Goal: Transaction & Acquisition: Subscribe to service/newsletter

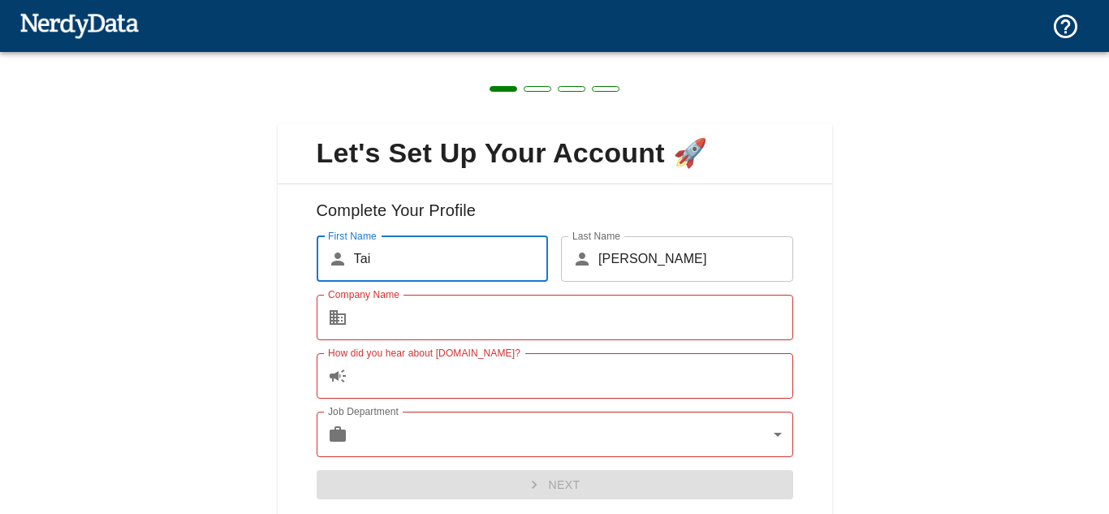
scroll to position [57, 0]
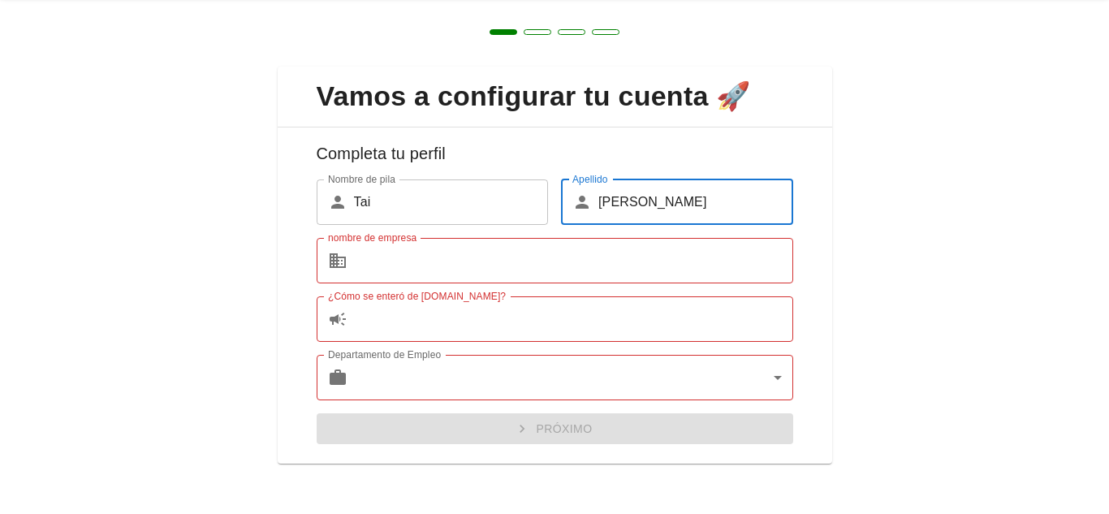
click at [623, 201] on input "[PERSON_NAME]" at bounding box center [695, 201] width 195 height 45
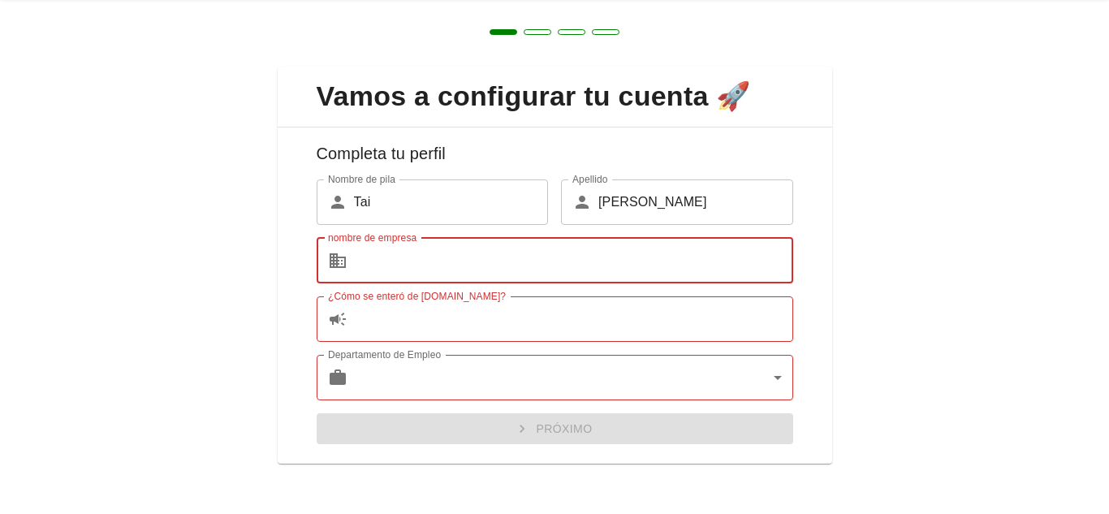
click at [460, 277] on input "nombre de empresa" at bounding box center [573, 260] width 439 height 45
paste input "[PERSON_NAME]"
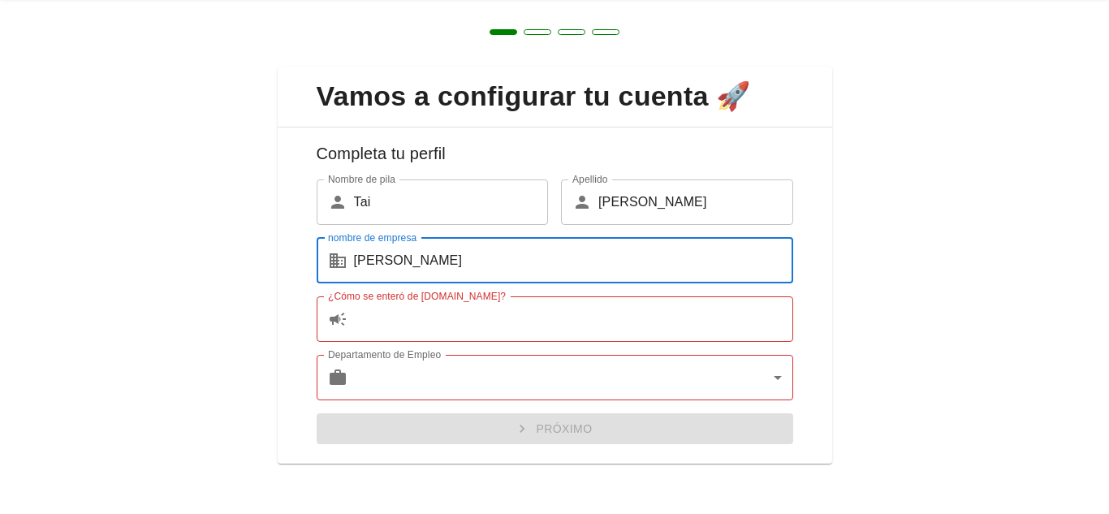
type input "[PERSON_NAME]"
click at [417, 330] on input "¿Cómo se enteró de [DOMAIN_NAME]?" at bounding box center [573, 318] width 439 height 45
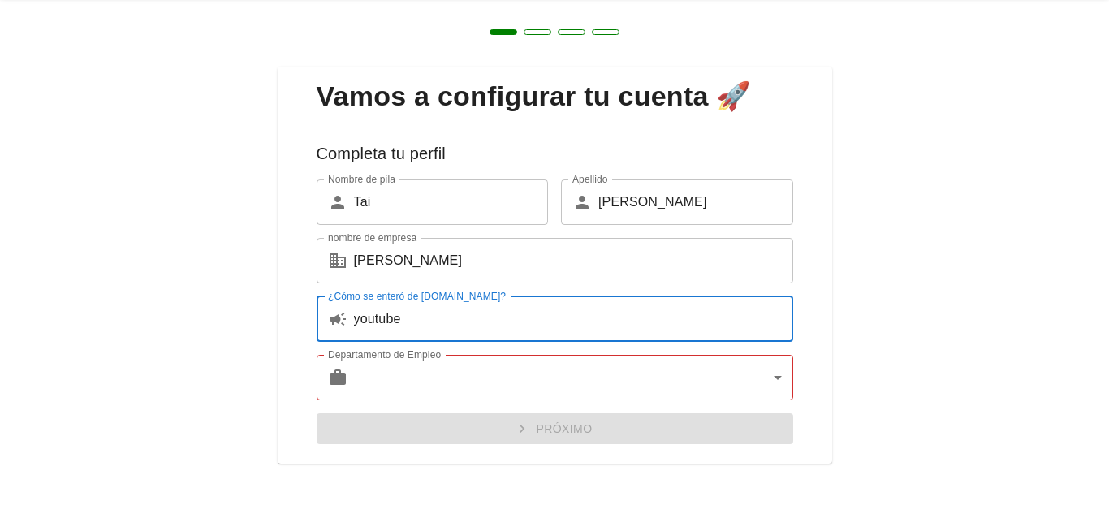
type input "youtube"
click at [529, 57] on body "Tecnologías Dominios Precios Productos Crear un informe Crear una lista de siti…" at bounding box center [554, 28] width 1109 height 57
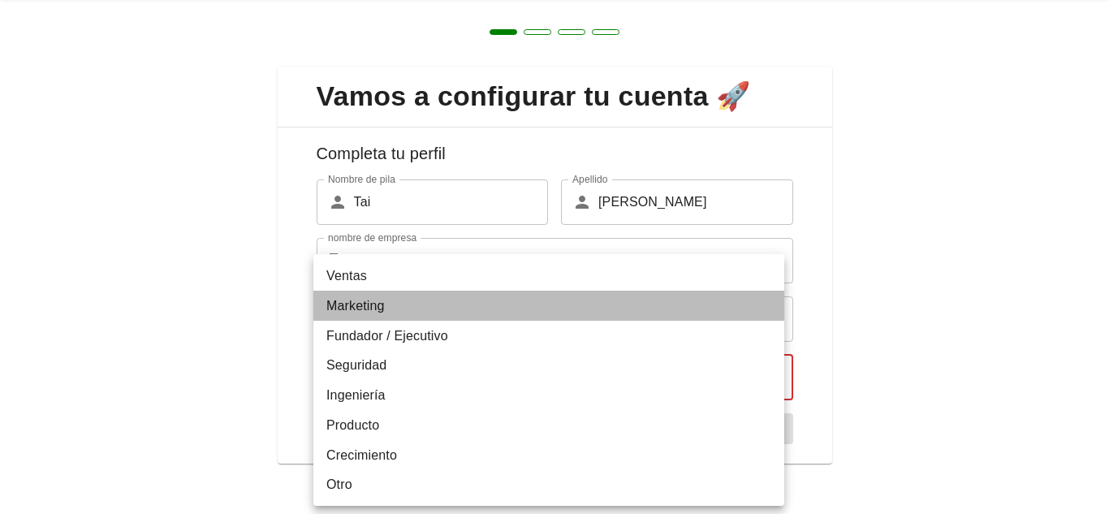
click at [384, 304] on font "Marketing" at bounding box center [355, 306] width 58 height 14
type input "marketing"
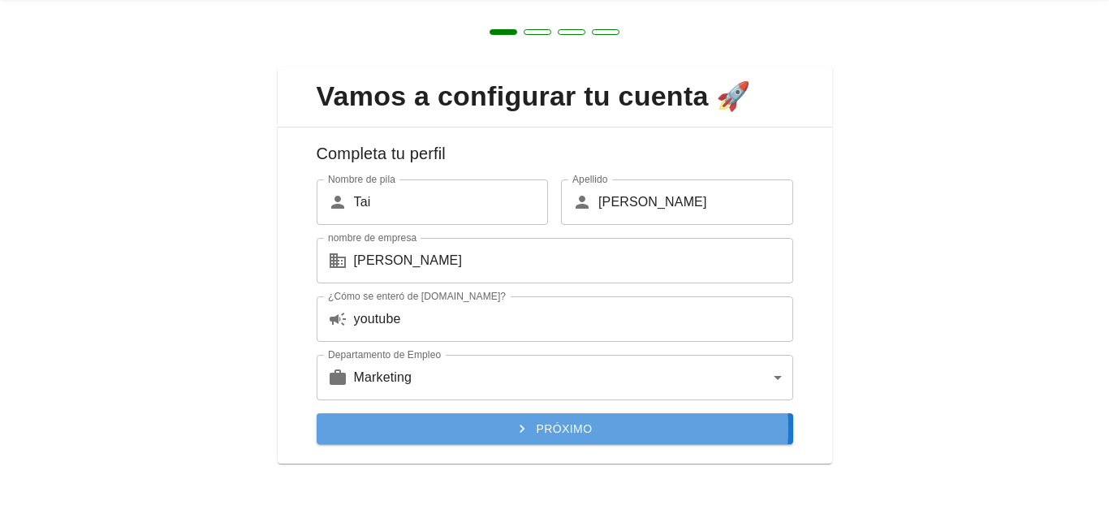
click at [542, 427] on font "Próximo" at bounding box center [565, 428] width 56 height 13
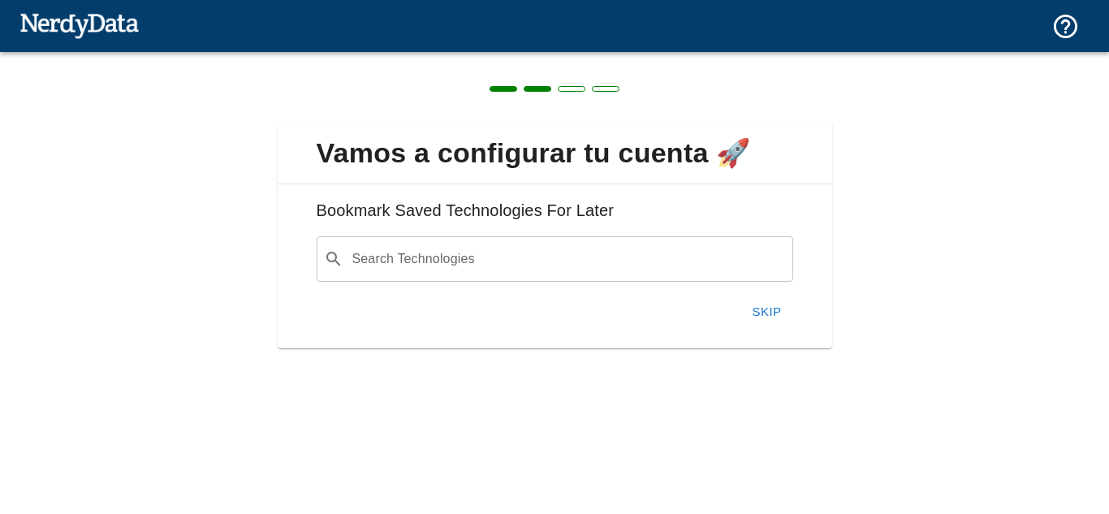
scroll to position [0, 0]
click at [482, 266] on input "Tecnologías de búsqueda" at bounding box center [568, 259] width 436 height 31
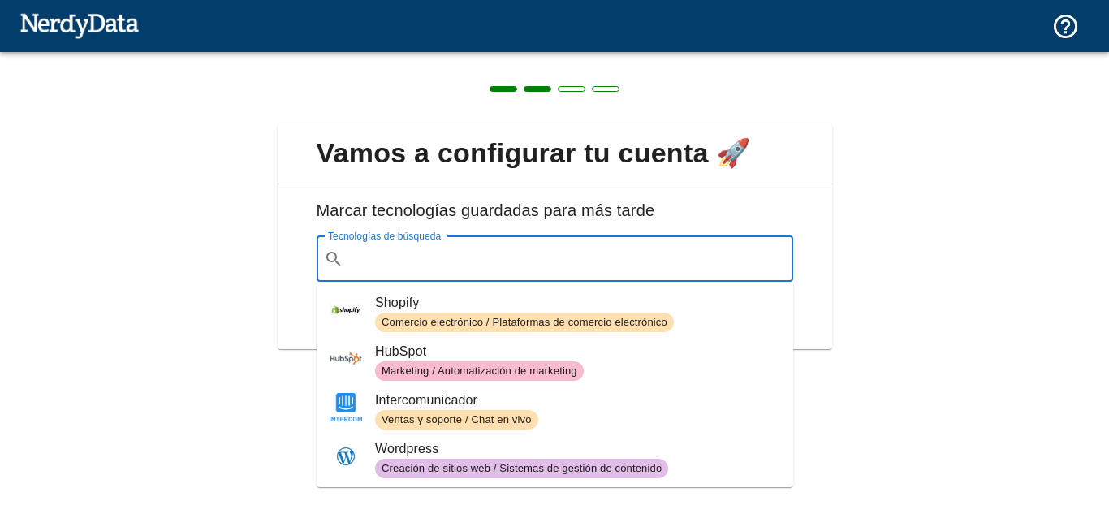
click at [429, 306] on span "Shopify" at bounding box center [577, 302] width 405 height 19
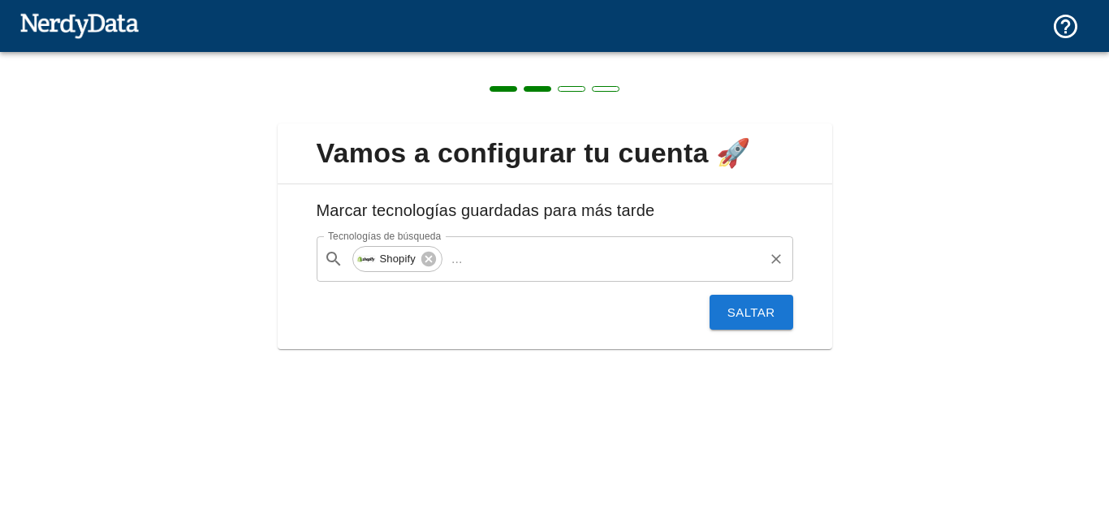
click at [510, 264] on input "Tecnologías de búsqueda" at bounding box center [615, 259] width 292 height 31
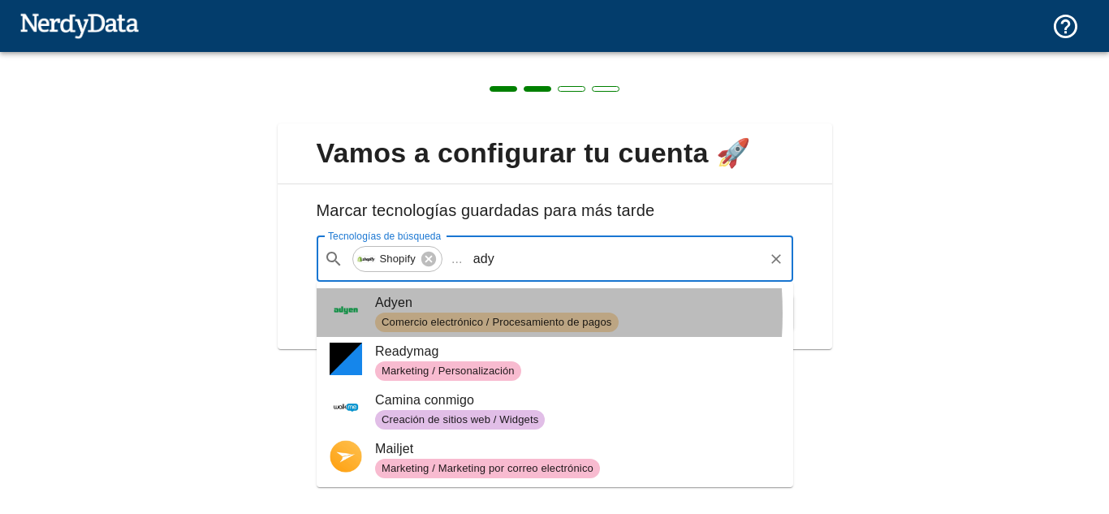
click at [417, 313] on div "Comercio electrónico / Procesamiento de pagos" at bounding box center [497, 322] width 244 height 19
type input "ady"
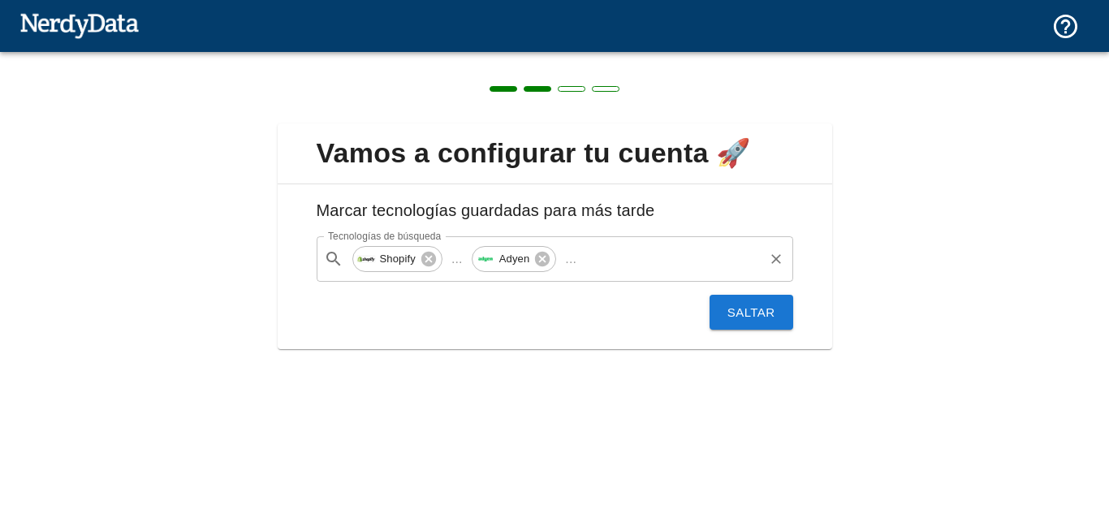
click at [628, 257] on input "Tecnologías de búsqueda" at bounding box center [672, 259] width 178 height 31
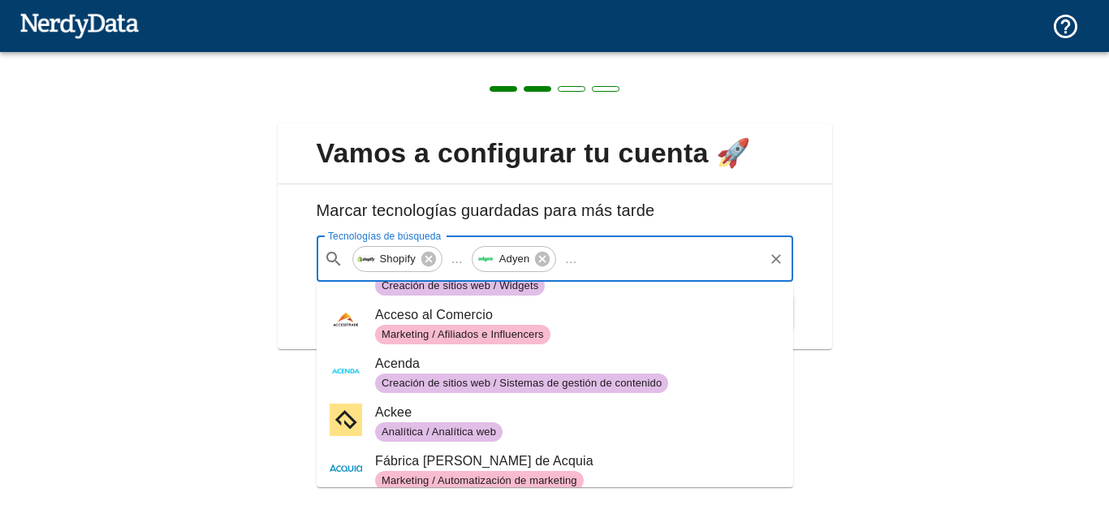
scroll to position [1299, 0]
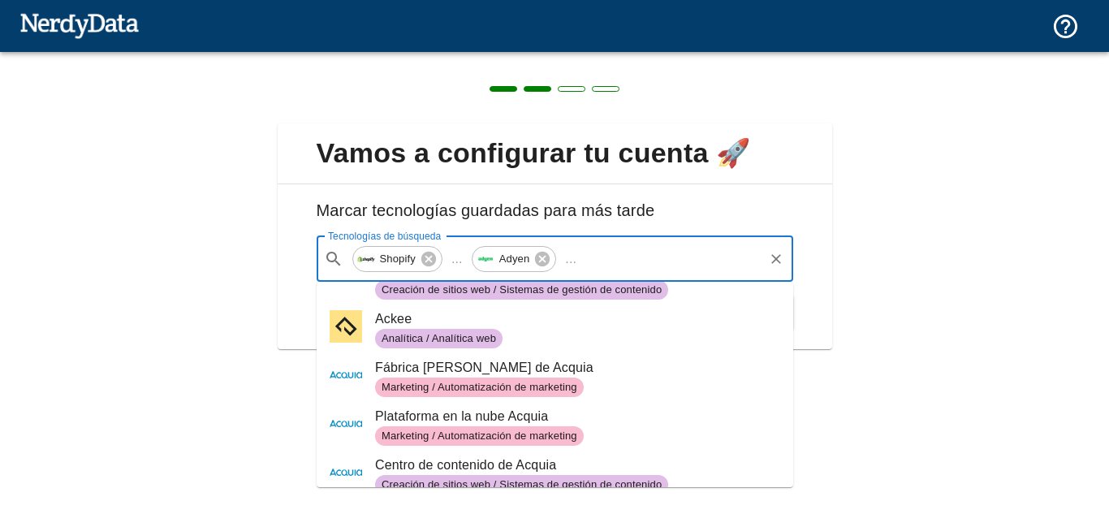
click at [911, 251] on div "Vamos a configurar tu cuenta 🚀 Marcar tecnologías guardadas para más tarde Tecn…" at bounding box center [554, 226] width 1109 height 349
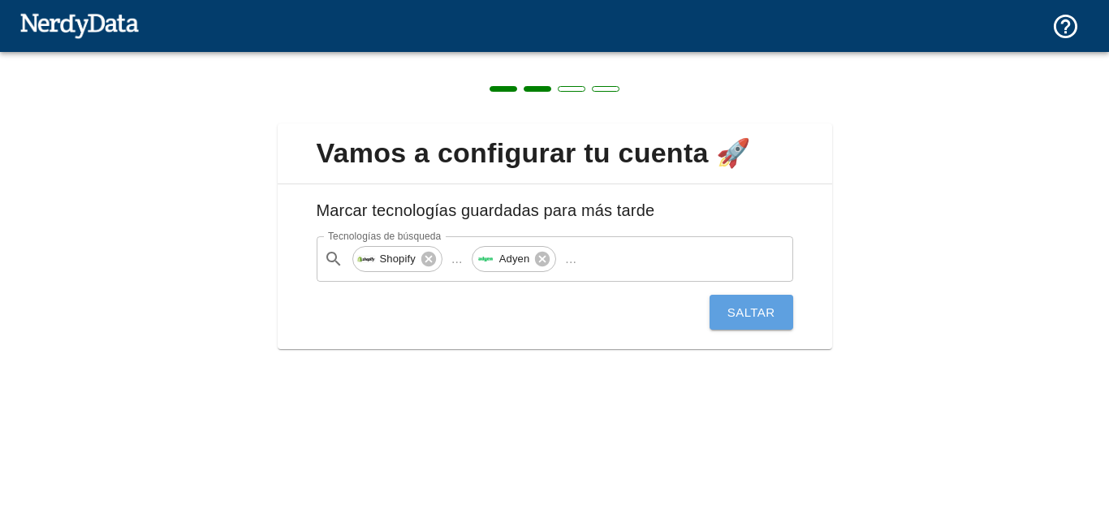
click at [770, 309] on font "Saltar" at bounding box center [752, 312] width 48 height 14
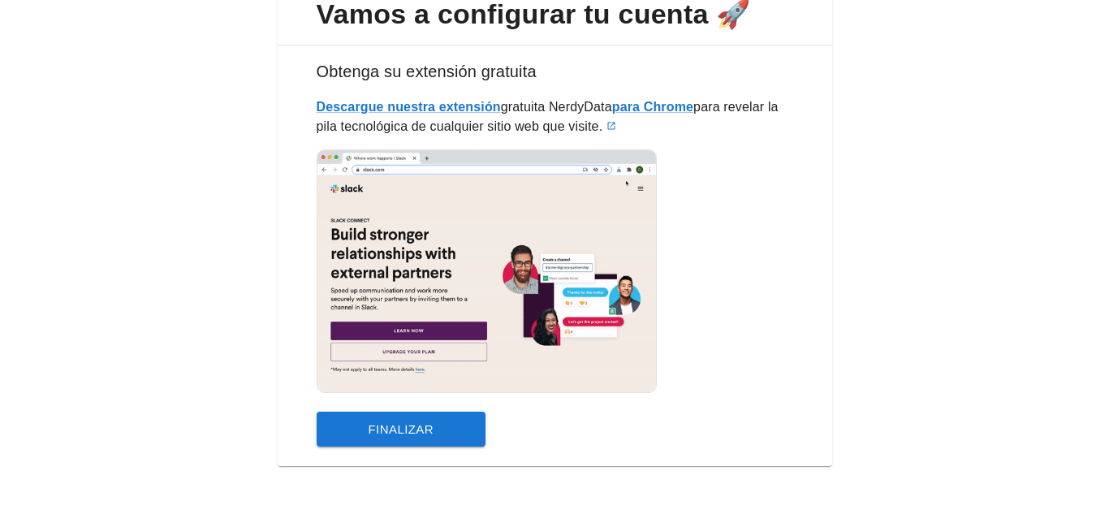
scroll to position [143, 0]
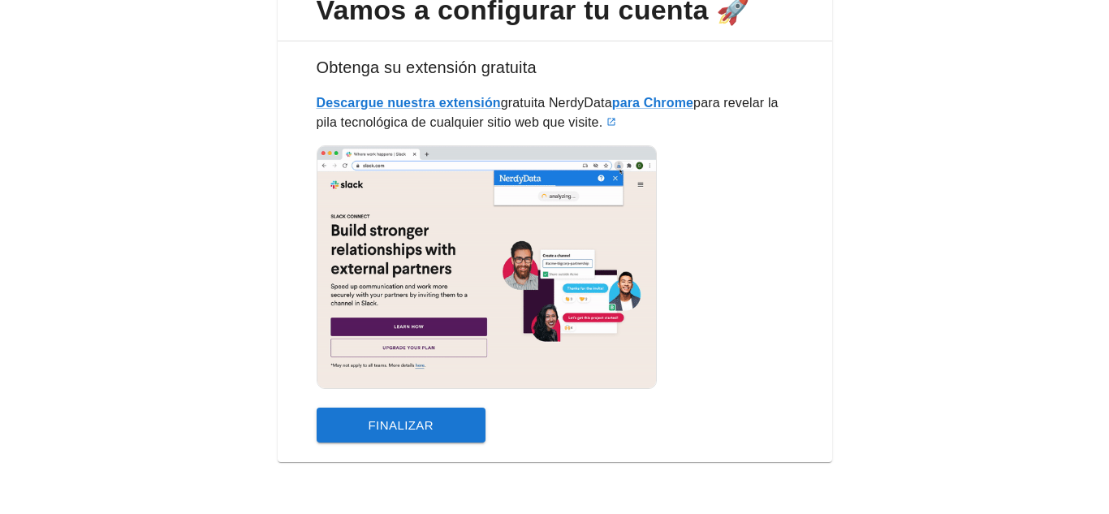
click at [396, 422] on font "Finalizar" at bounding box center [402, 425] width 66 height 14
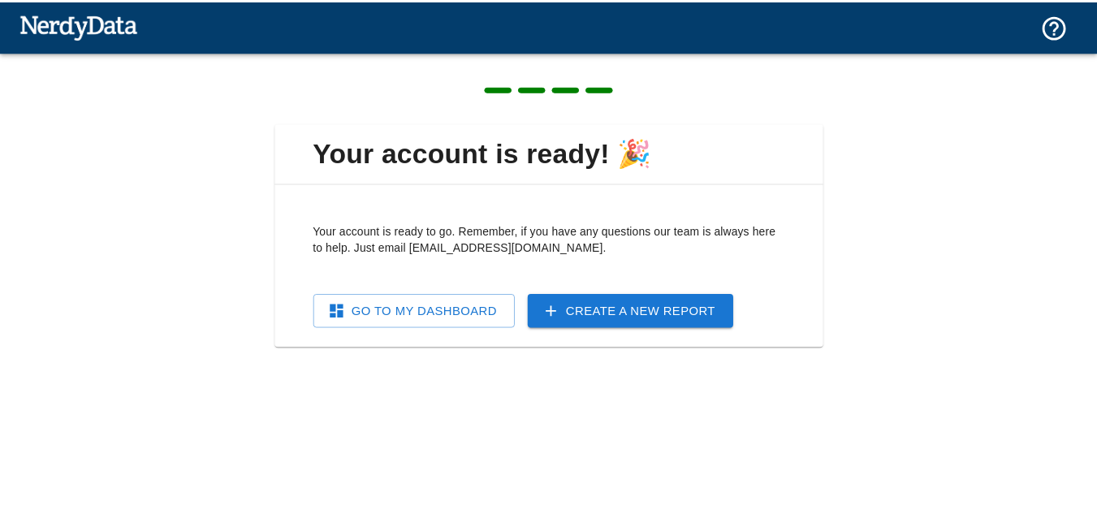
scroll to position [0, 0]
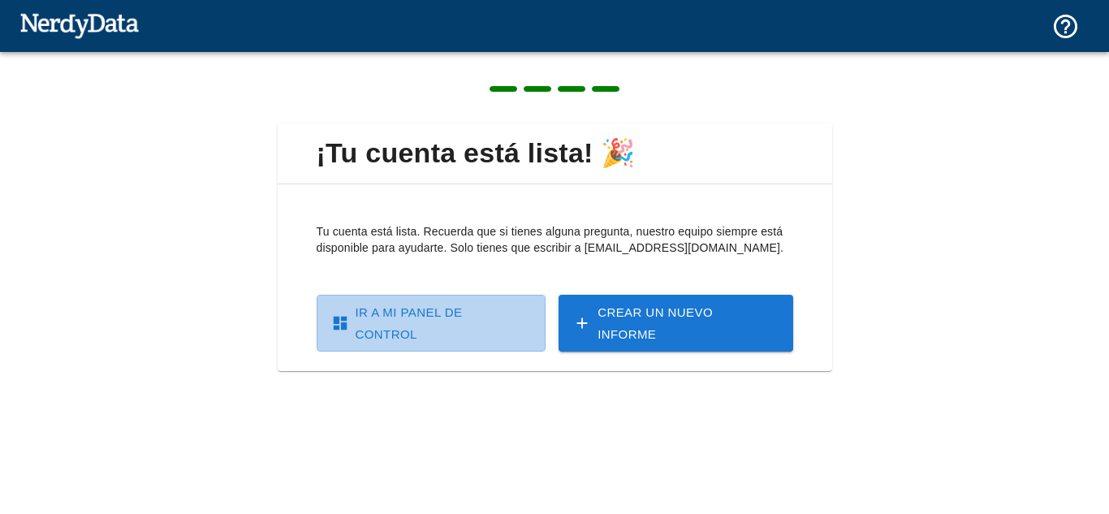
click at [417, 322] on font "Ir a mi panel de control" at bounding box center [442, 323] width 173 height 44
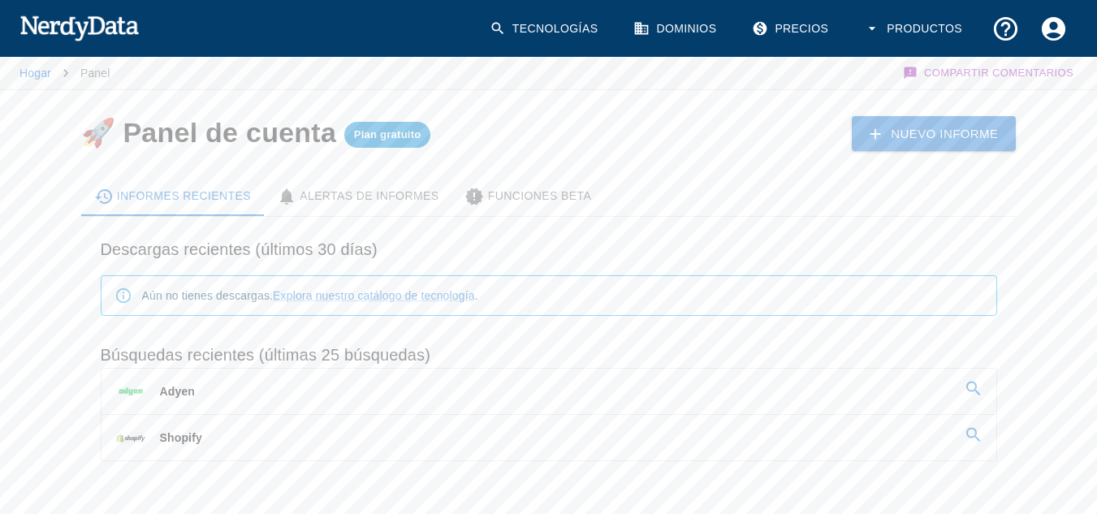
scroll to position [58, 0]
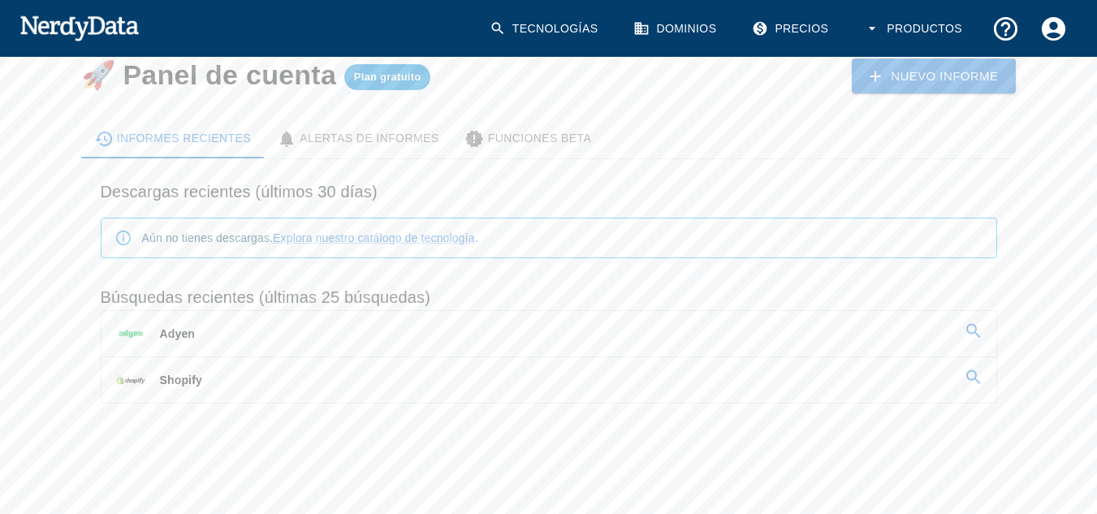
click at [797, 27] on font "Precios" at bounding box center [802, 28] width 54 height 13
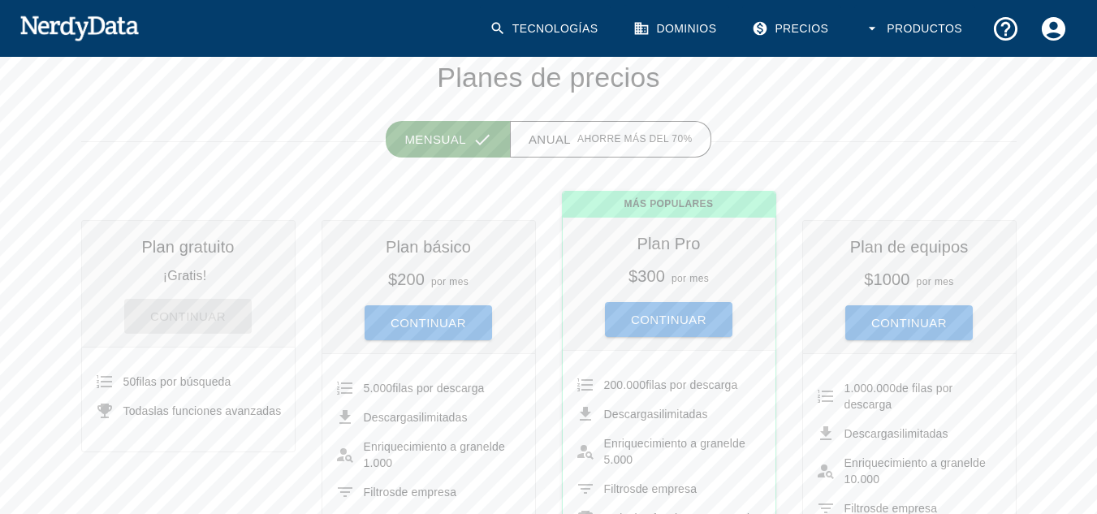
scroll to position [162, 0]
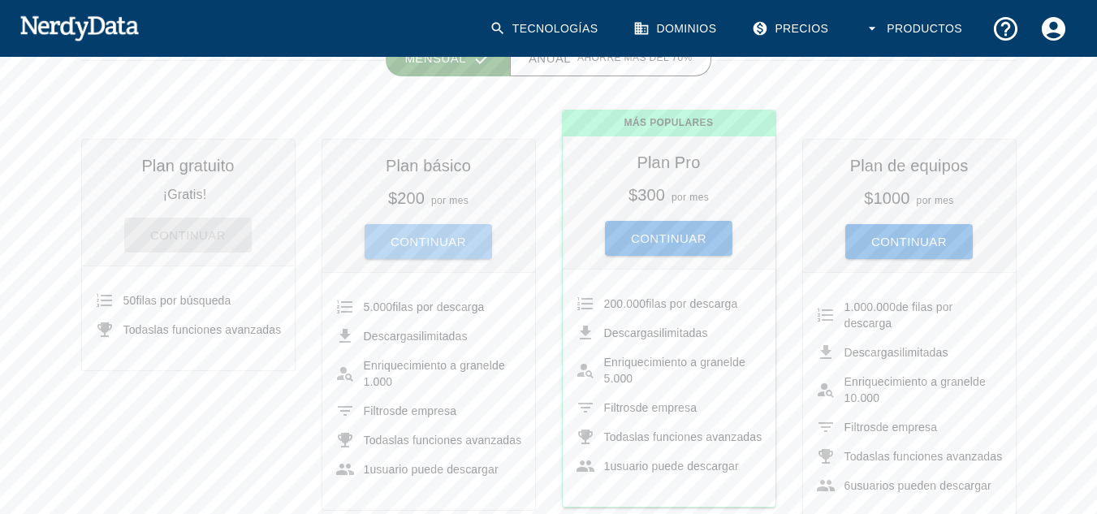
click at [443, 245] on font "Continuar" at bounding box center [429, 242] width 76 height 14
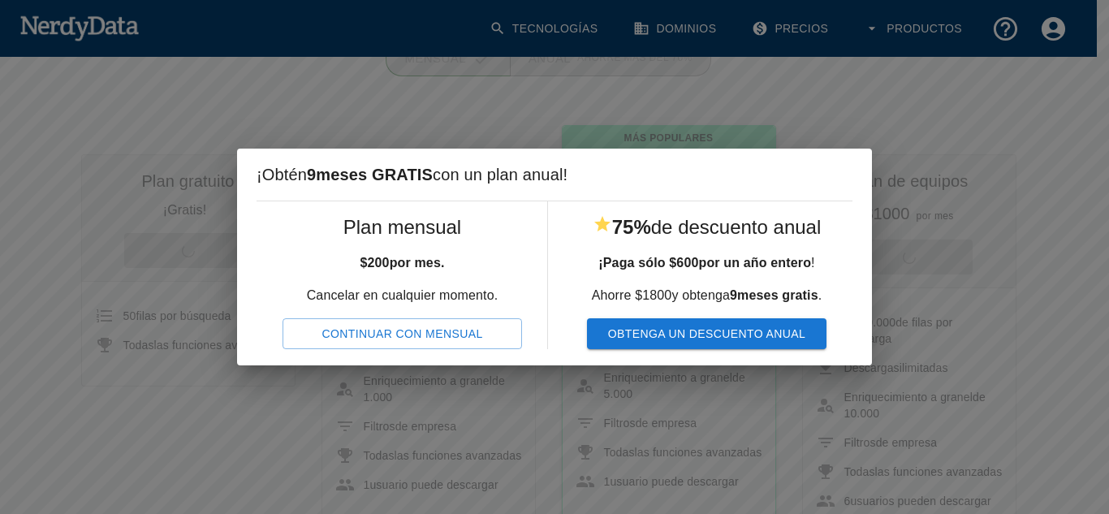
click at [404, 327] on font "Continuar con mensual" at bounding box center [402, 333] width 161 height 13
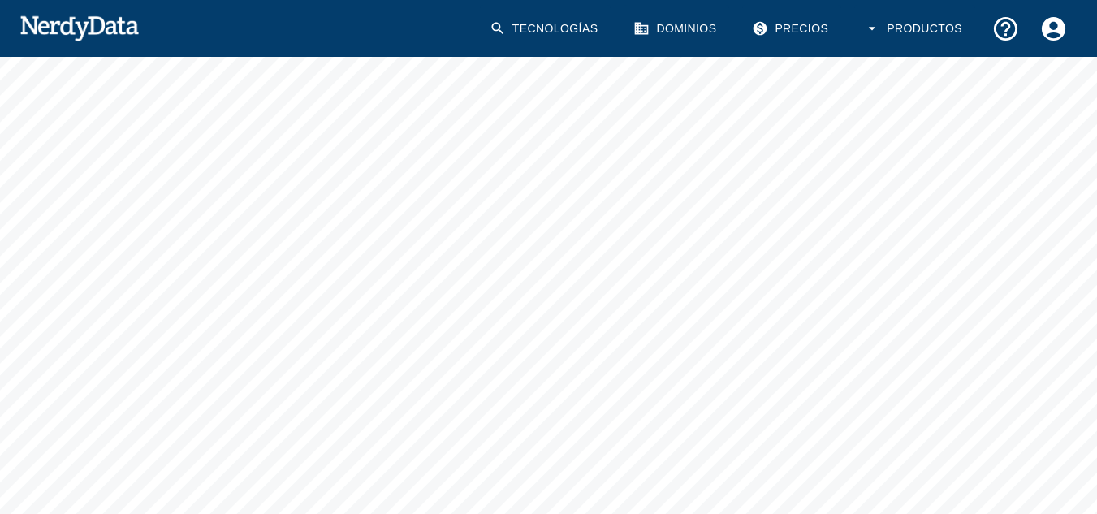
scroll to position [325, 0]
click at [1034, 263] on div "Volver a los planes de precios" at bounding box center [549, 237] width 974 height 944
